Goal: Find specific page/section: Find specific page/section

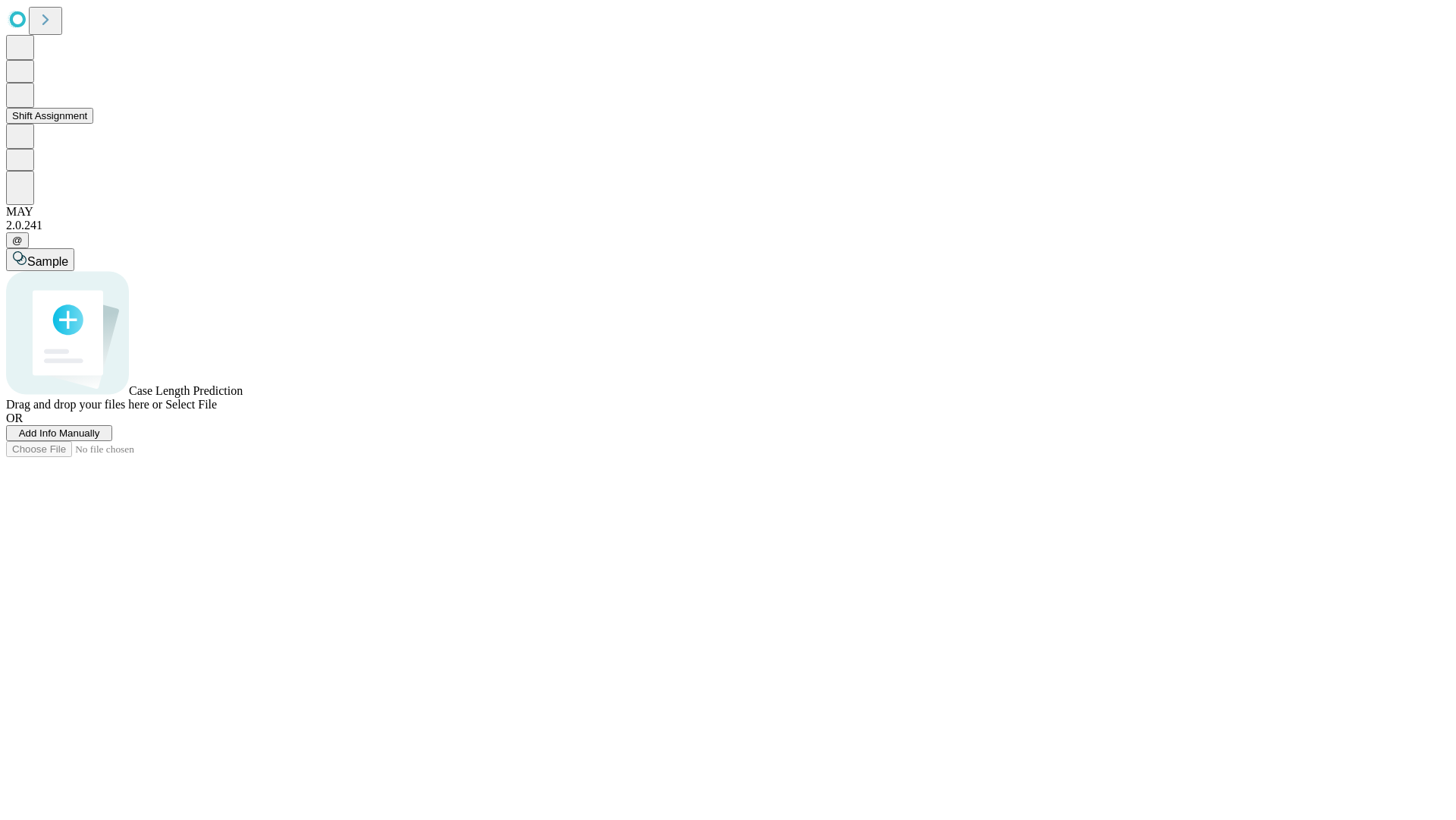
click at [93, 124] on button "Shift Assignment" at bounding box center [49, 116] width 87 height 16
